Goal: Information Seeking & Learning: Learn about a topic

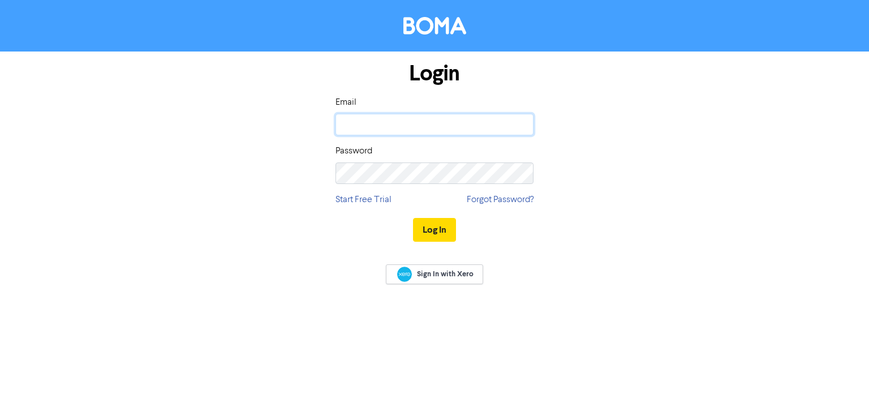
click at [423, 129] on input "email" at bounding box center [434, 124] width 198 height 21
paste input "[PERSON_NAME][EMAIL_ADDRESS][DOMAIN_NAME]"
type input "[PERSON_NAME][EMAIL_ADDRESS][DOMAIN_NAME]"
click at [455, 233] on button "Log In" at bounding box center [434, 230] width 43 height 24
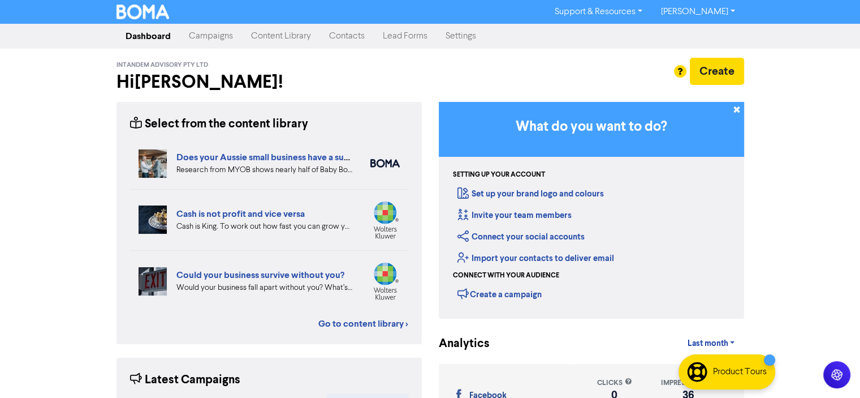
click at [296, 37] on link "Content Library" at bounding box center [281, 36] width 78 height 23
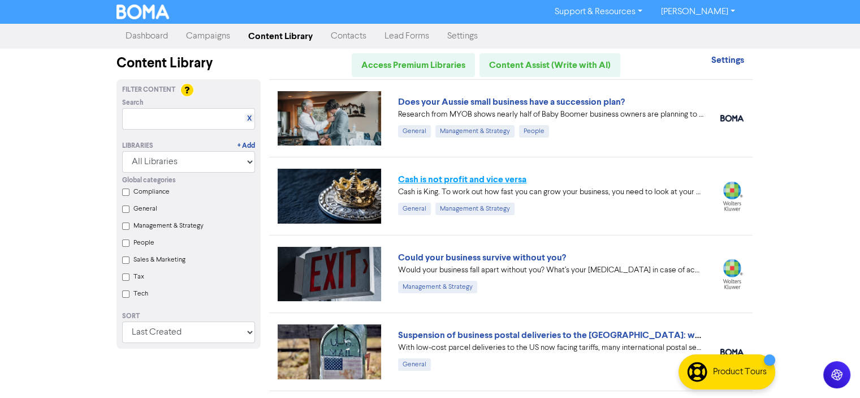
click at [508, 174] on link "Cash is not profit and vice versa" at bounding box center [462, 179] width 128 height 11
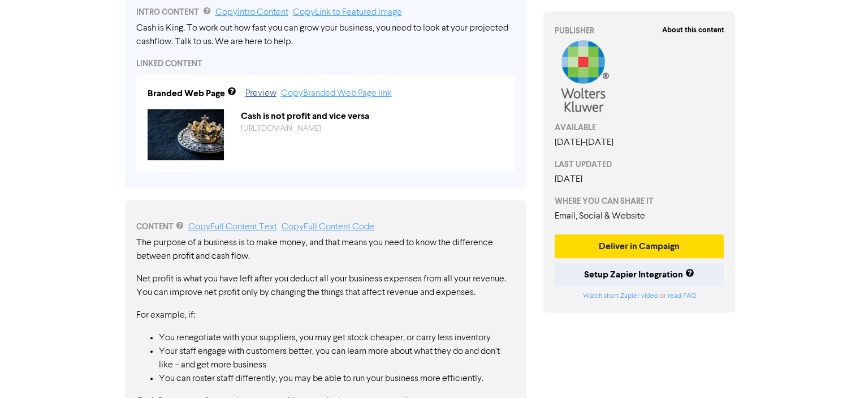
scroll to position [384, 0]
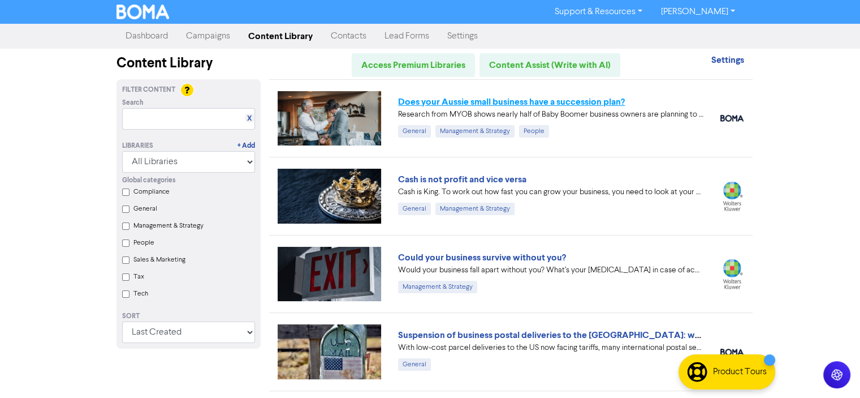
click at [486, 105] on link "Does your Aussie small business have a succession plan?" at bounding box center [511, 101] width 227 height 11
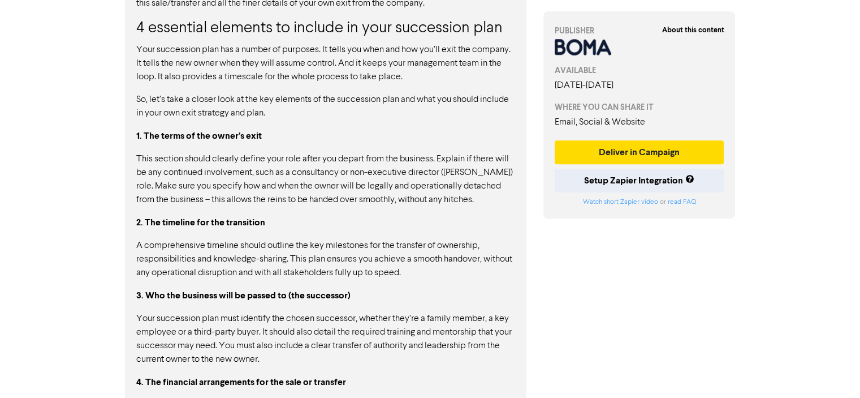
scroll to position [918, 0]
